Goal: Navigation & Orientation: Go to known website

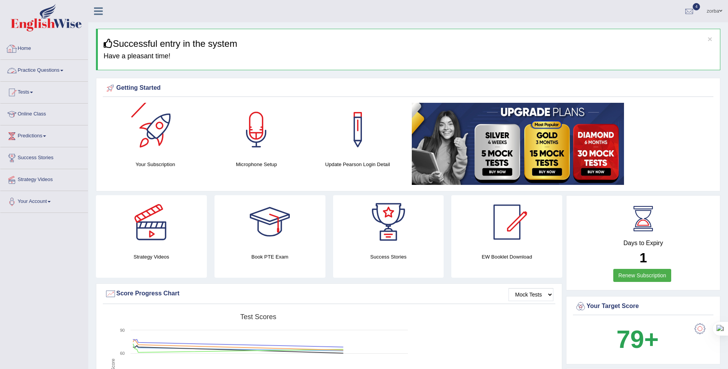
drag, startPoint x: 27, startPoint y: 48, endPoint x: 45, endPoint y: 60, distance: 21.7
click at [27, 48] on link "Home" at bounding box center [43, 47] width 87 height 19
